Goal: Use online tool/utility: Use online tool/utility

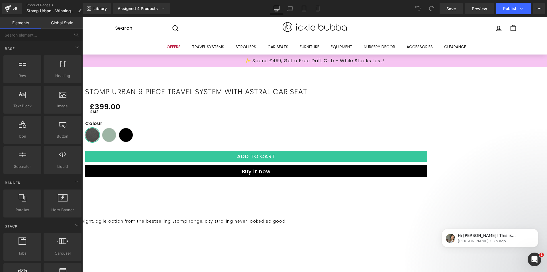
click at [235, 81] on div "Liquid" at bounding box center [256, 81] width 342 height 0
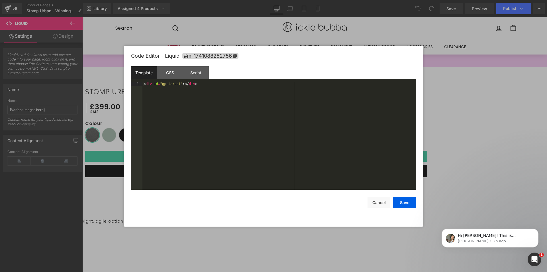
click at [250, 81] on div "Liquid" at bounding box center [256, 81] width 342 height 0
click at [189, 72] on div "Script" at bounding box center [196, 72] width 26 height 13
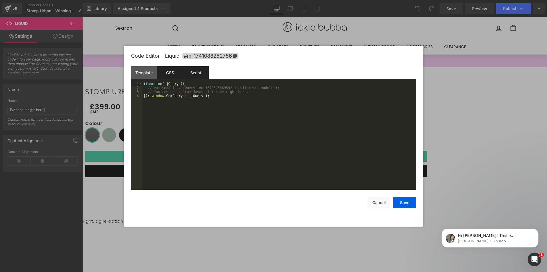
click at [173, 72] on div "CSS" at bounding box center [170, 72] width 26 height 13
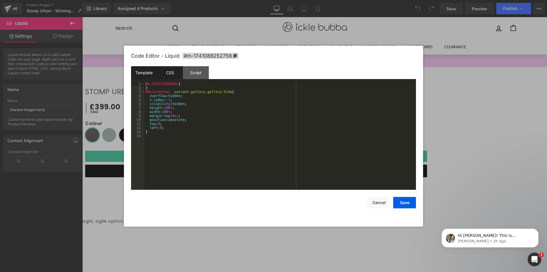
click at [142, 74] on div "Template" at bounding box center [144, 72] width 26 height 13
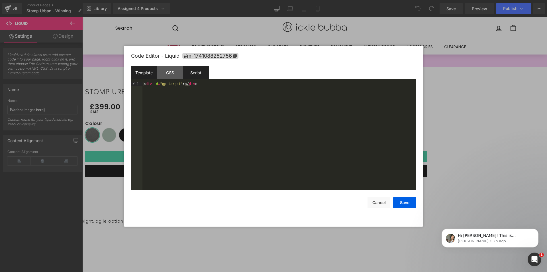
click at [198, 75] on div "Script" at bounding box center [196, 72] width 26 height 13
click at [148, 75] on div "Template" at bounding box center [144, 72] width 26 height 13
click at [374, 201] on button "Cancel" at bounding box center [379, 202] width 23 height 11
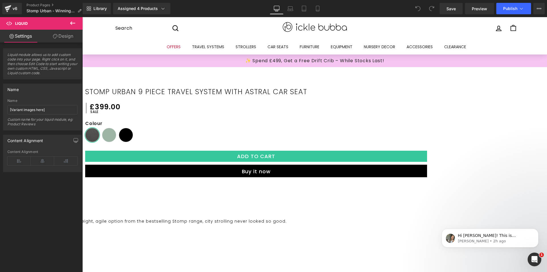
click at [82, 17] on span "Liquid" at bounding box center [82, 17] width 0 height 0
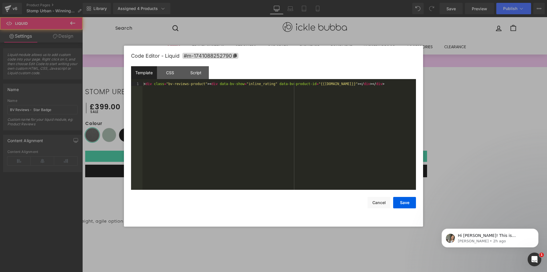
click at [419, 99] on div "Liquid" at bounding box center [256, 99] width 342 height 0
click at [374, 203] on button "Cancel" at bounding box center [379, 202] width 23 height 11
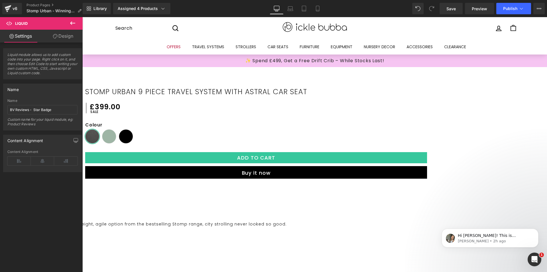
click at [229, 81] on div "Liquid" at bounding box center [256, 81] width 342 height 0
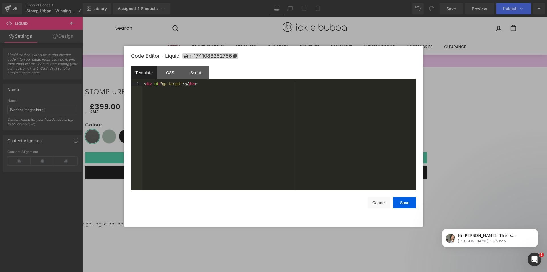
click at [248, 81] on div "Liquid" at bounding box center [256, 81] width 342 height 0
click at [193, 73] on div "Script" at bounding box center [196, 72] width 26 height 13
drag, startPoint x: 173, startPoint y: 73, endPoint x: 146, endPoint y: 73, distance: 27.1
click at [173, 73] on div "CSS" at bounding box center [170, 72] width 26 height 13
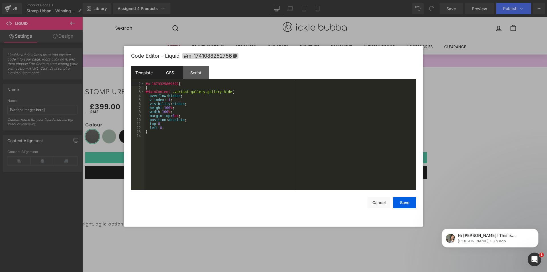
click at [146, 73] on div "Template" at bounding box center [144, 72] width 26 height 13
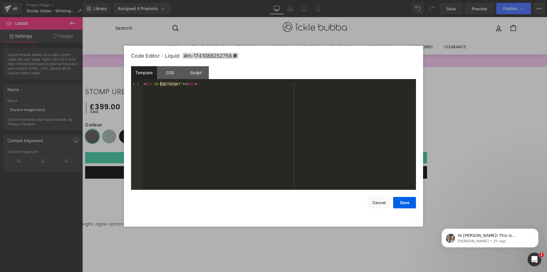
drag, startPoint x: 178, startPoint y: 84, endPoint x: 161, endPoint y: 85, distance: 17.1
click at [161, 85] on div "< div id = "gp-target" > </ div >" at bounding box center [279, 140] width 274 height 116
click at [379, 200] on button "Cancel" at bounding box center [379, 202] width 23 height 11
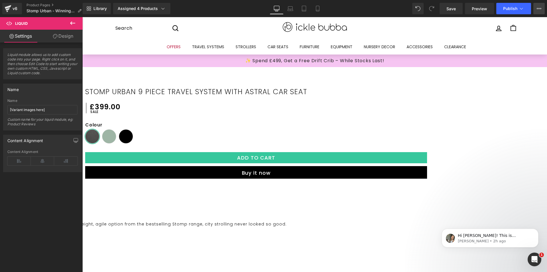
click at [538, 9] on icon at bounding box center [537, 8] width 1 height 1
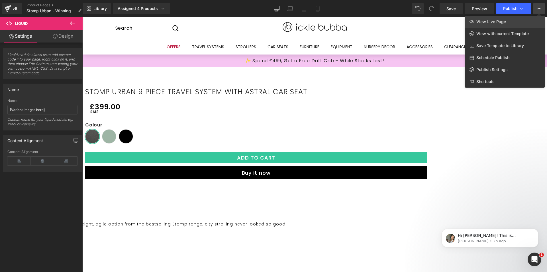
click at [492, 21] on span "View Live Page" at bounding box center [491, 21] width 30 height 5
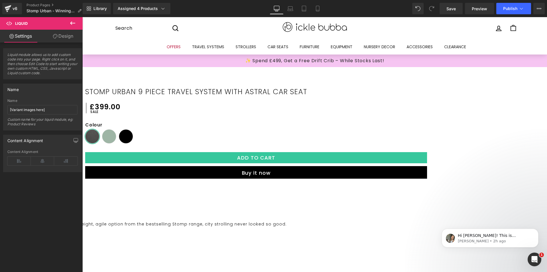
click at [251, 81] on div "Liquid" at bounding box center [256, 81] width 342 height 0
